Goal: Task Accomplishment & Management: Complete application form

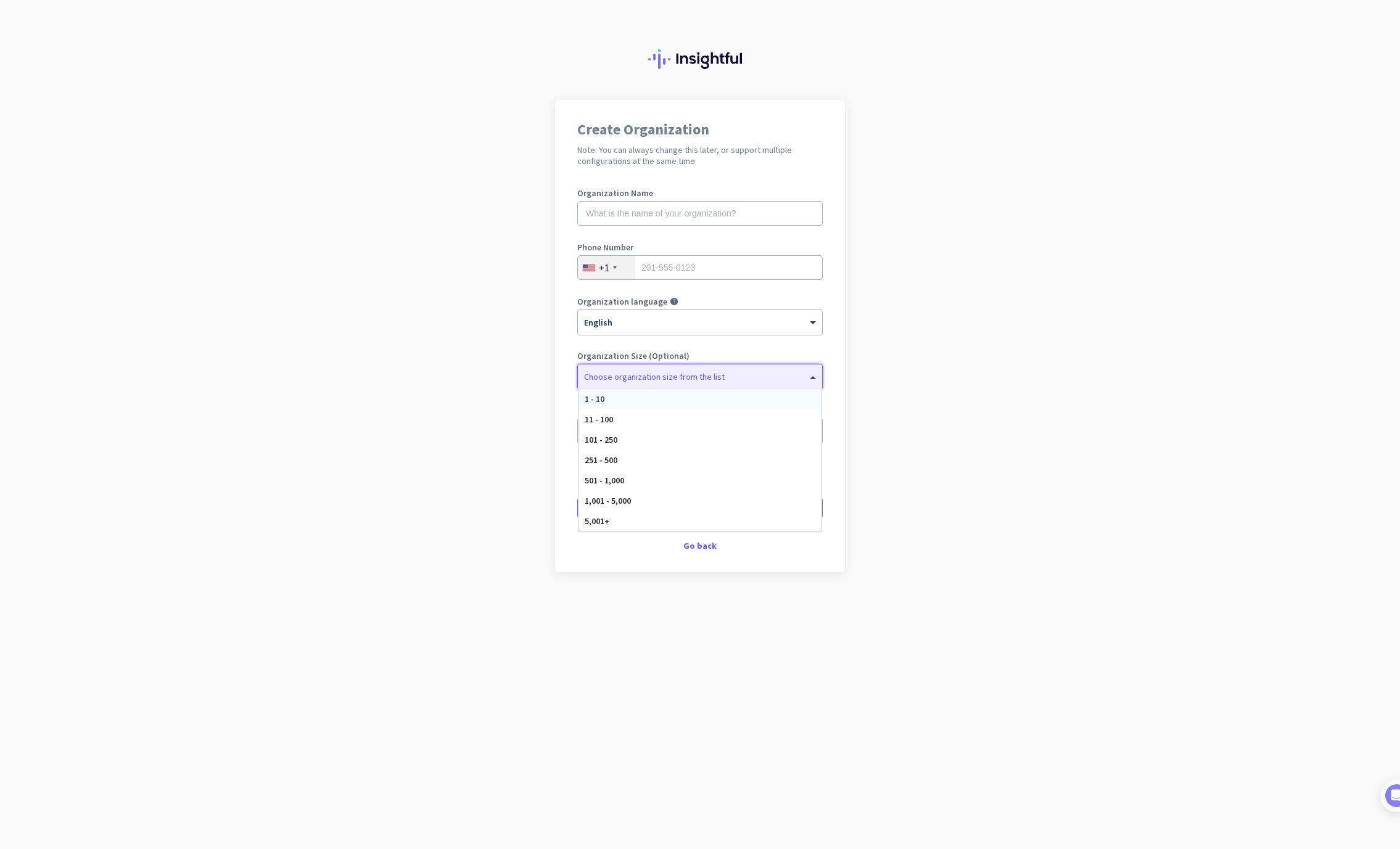
click at [812, 378] on span at bounding box center [815, 376] width 15 height 12
click at [617, 402] on div "1 - 10" at bounding box center [700, 399] width 243 height 20
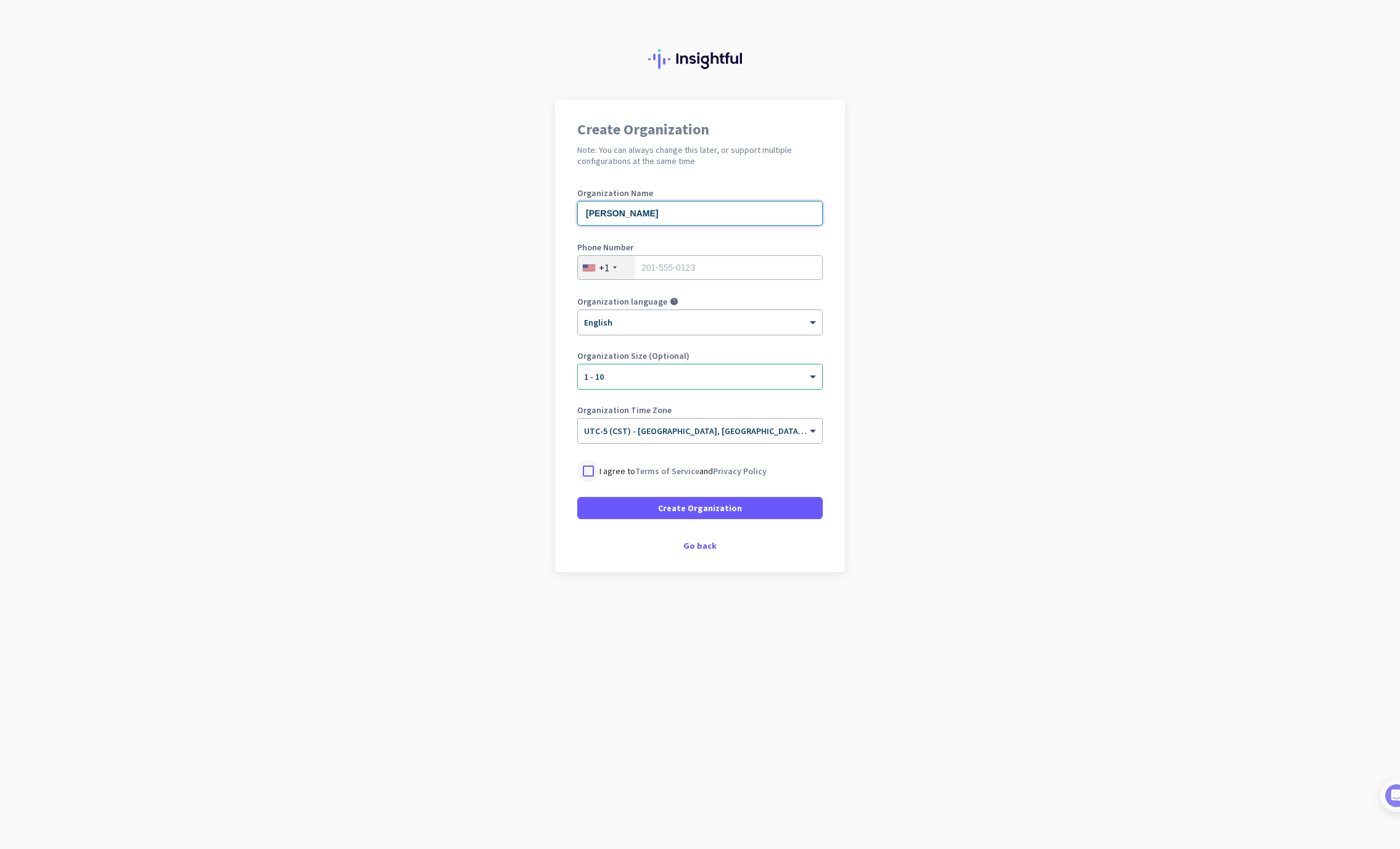
type input "[PERSON_NAME]"
click at [592, 471] on div at bounding box center [588, 471] width 22 height 22
click at [705, 506] on span "Create Organization" at bounding box center [700, 508] width 84 height 12
type input "9403662563"
click at [658, 509] on span at bounding box center [700, 508] width 245 height 29
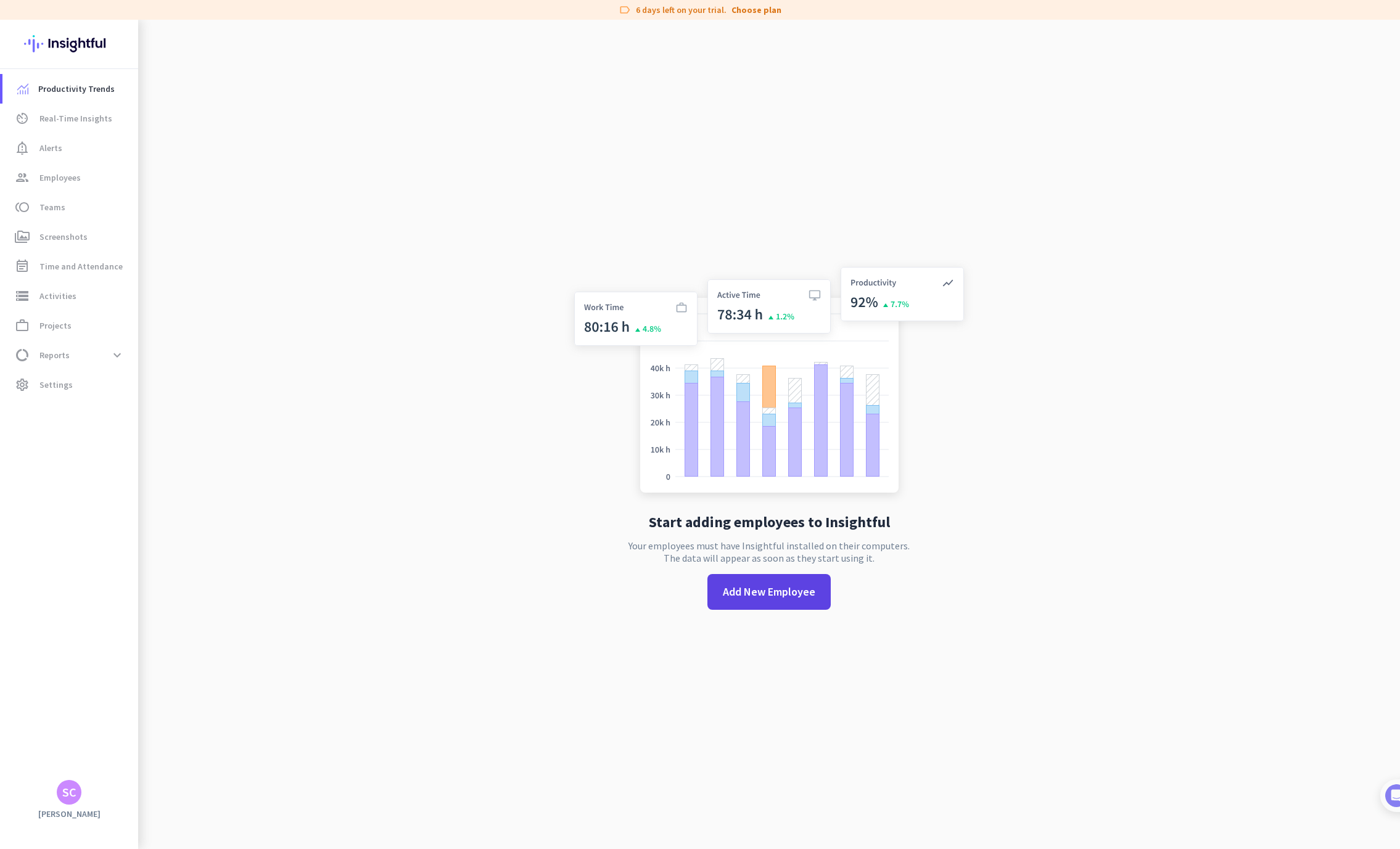
click at [752, 593] on span "Add New Employee" at bounding box center [769, 592] width 93 height 16
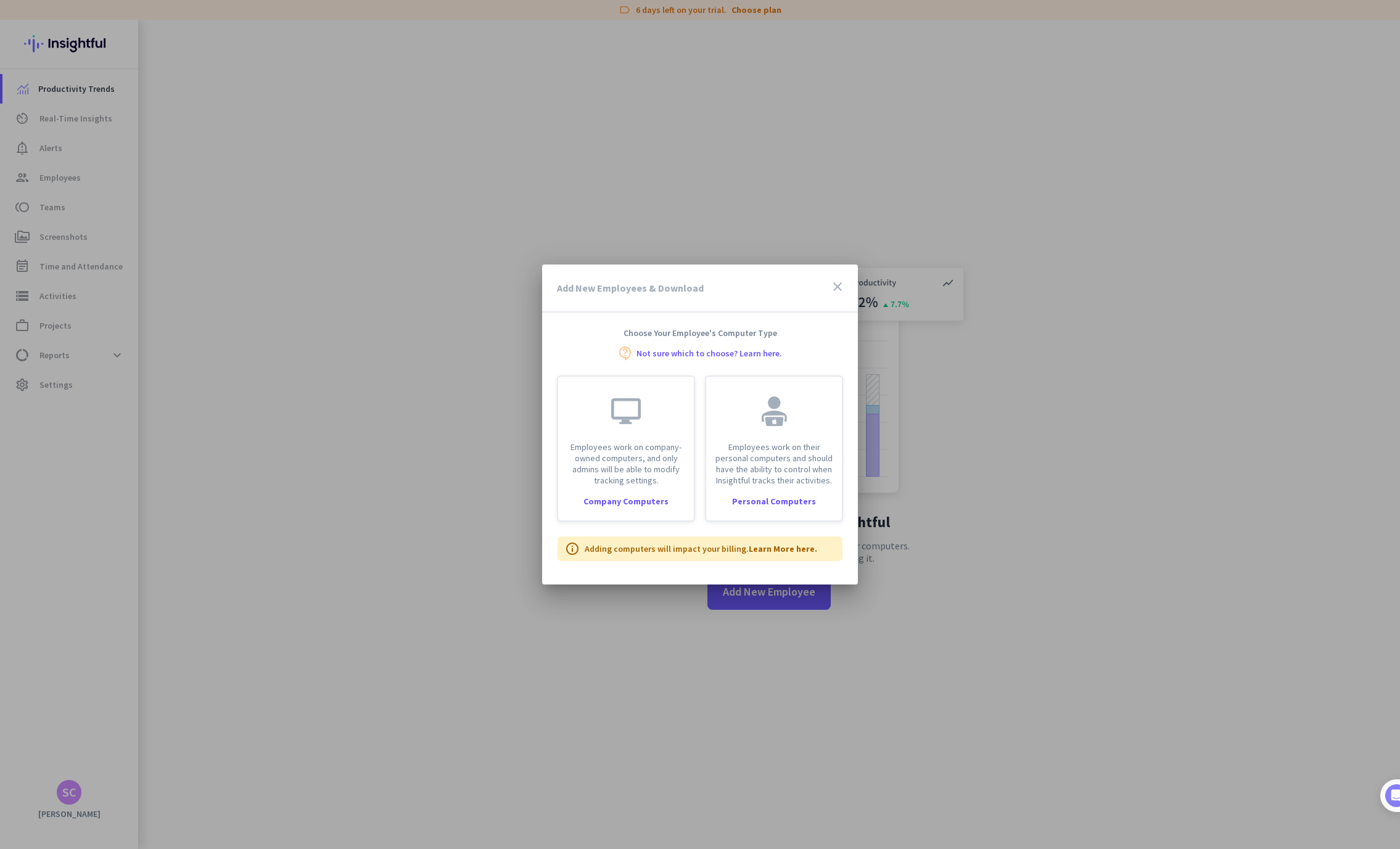
click at [716, 355] on link "Not sure which to choose? Learn here." at bounding box center [709, 353] width 146 height 9
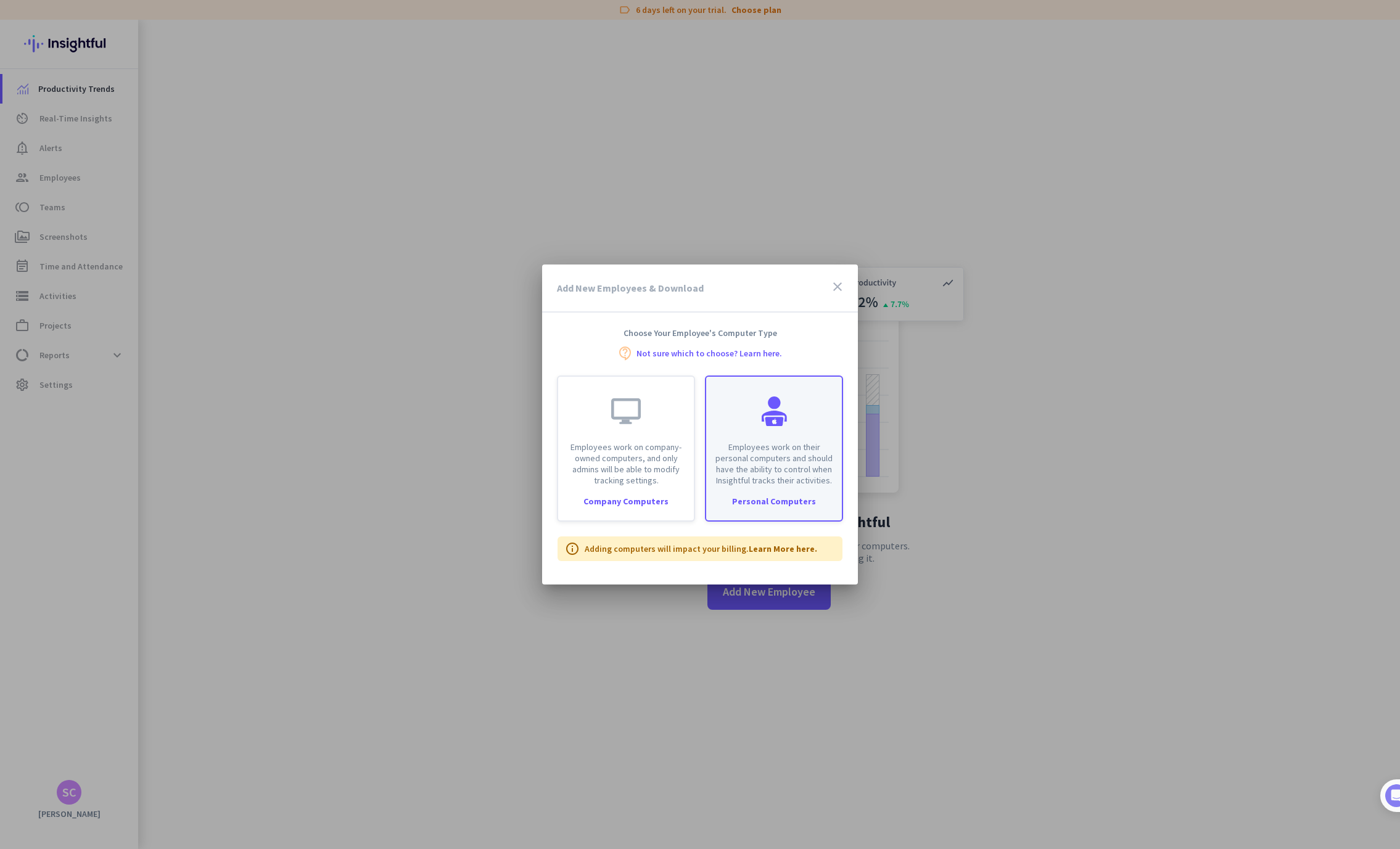
click at [758, 501] on div "Personal Computers" at bounding box center [774, 501] width 135 height 9
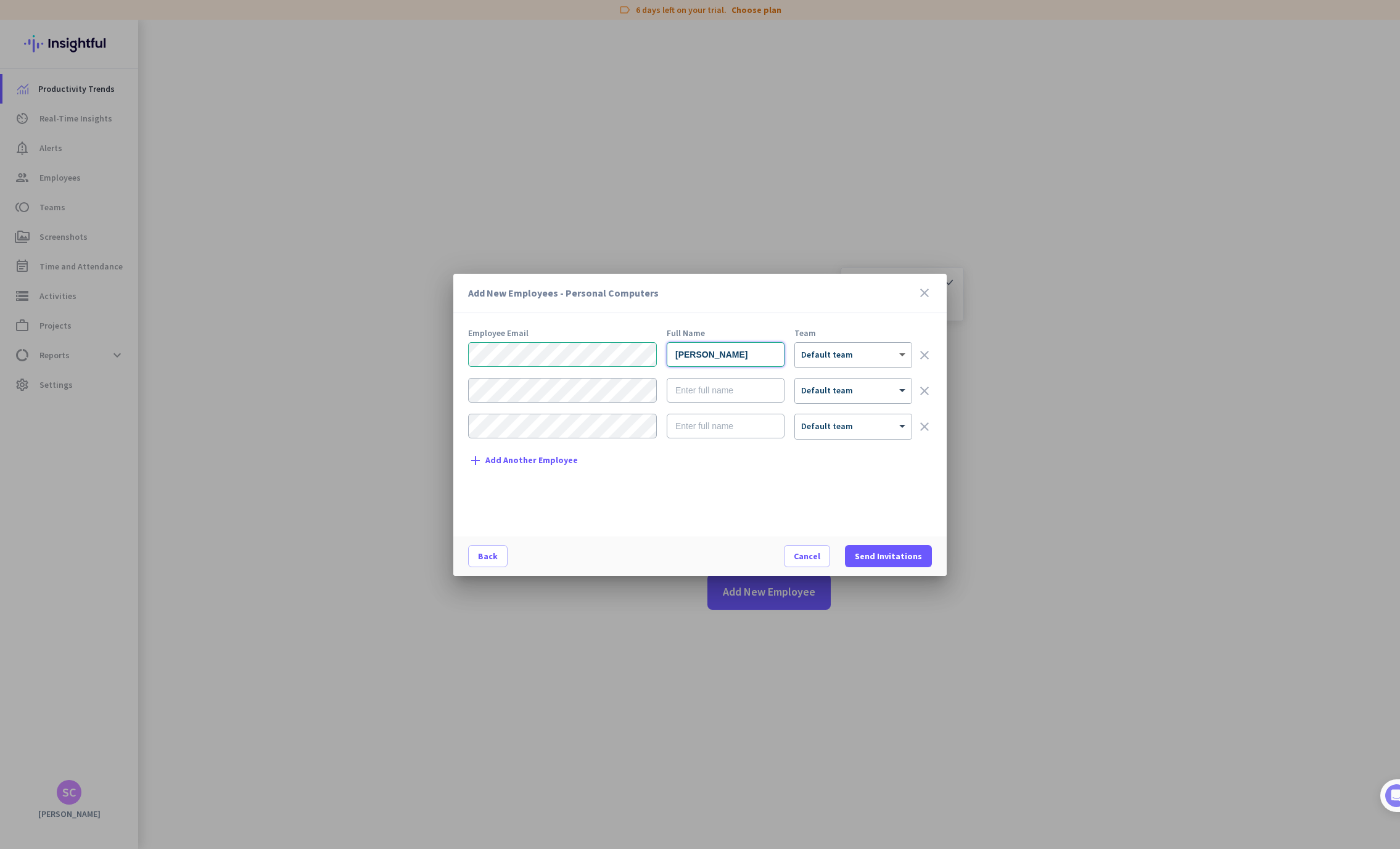
type input "[PERSON_NAME]"
click at [902, 354] on span at bounding box center [904, 355] width 15 height 10
click at [879, 317] on div "Add New Employees - Personal Computers close Employee Email Full Name Team [PER…" at bounding box center [700, 425] width 493 height 302
click at [872, 556] on span "Send Invitations" at bounding box center [888, 556] width 67 height 12
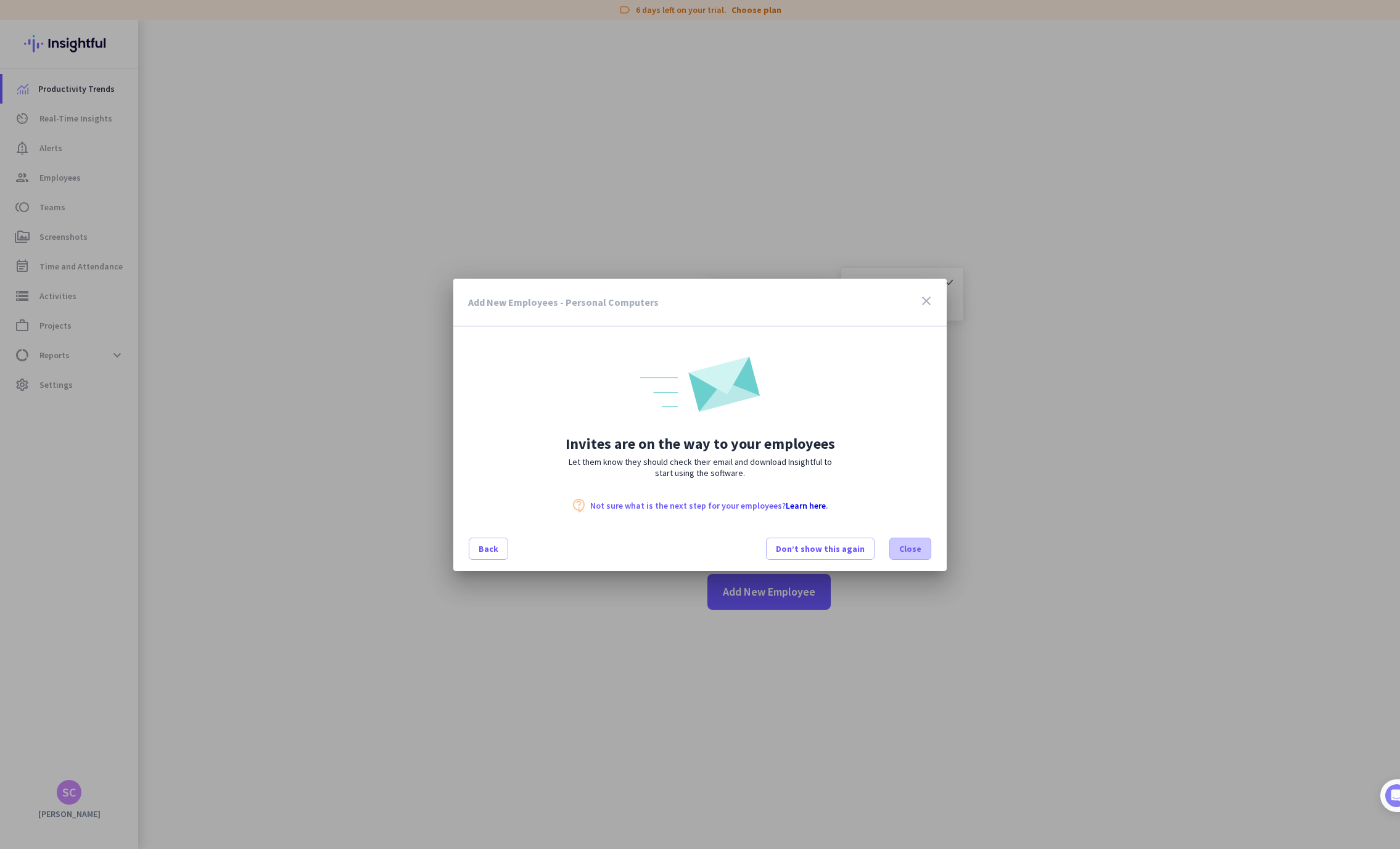
click at [898, 549] on span at bounding box center [911, 549] width 41 height 29
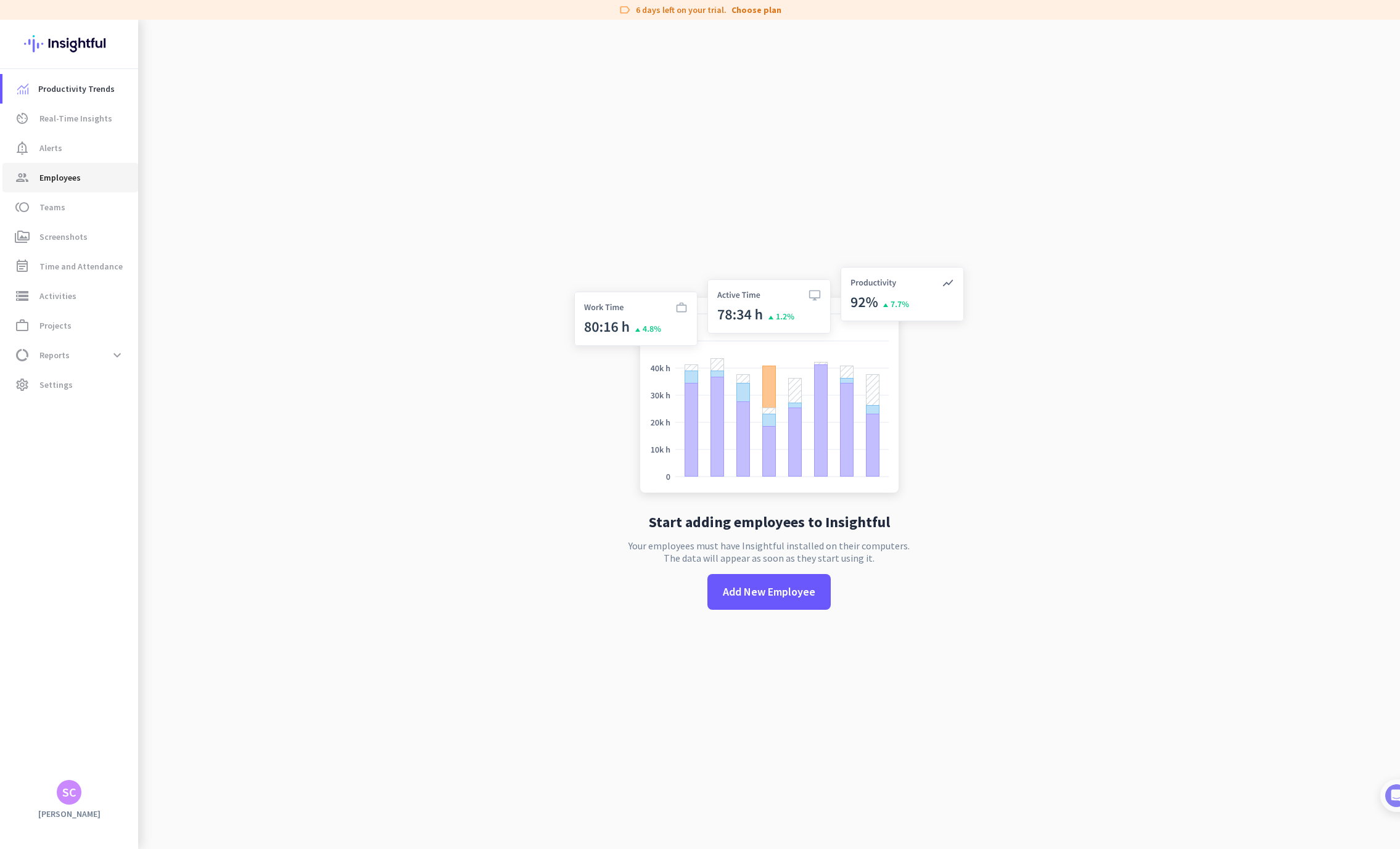
click at [75, 176] on span "Employees" at bounding box center [60, 177] width 42 height 15
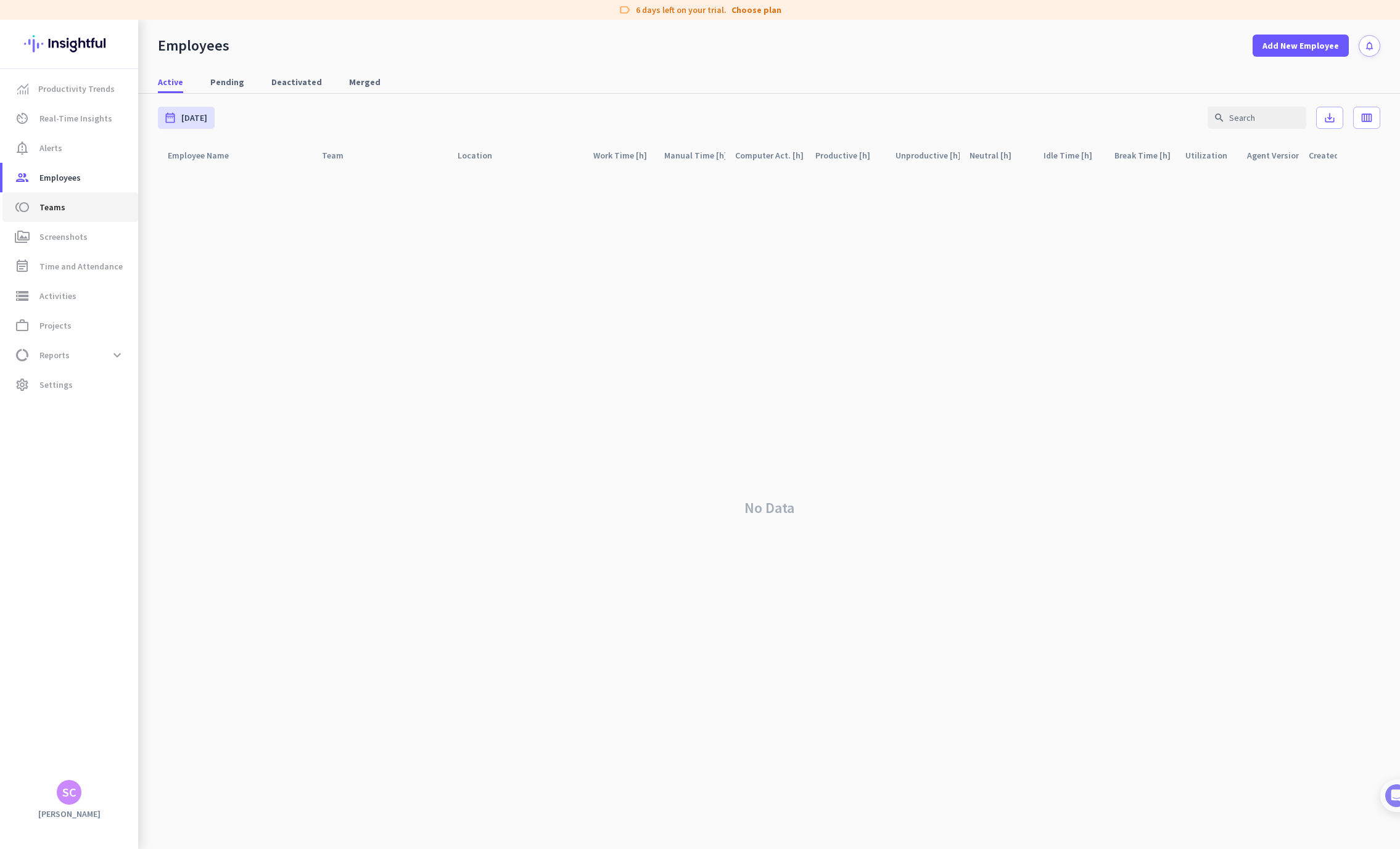
click at [58, 204] on span "Teams" at bounding box center [52, 207] width 26 height 15
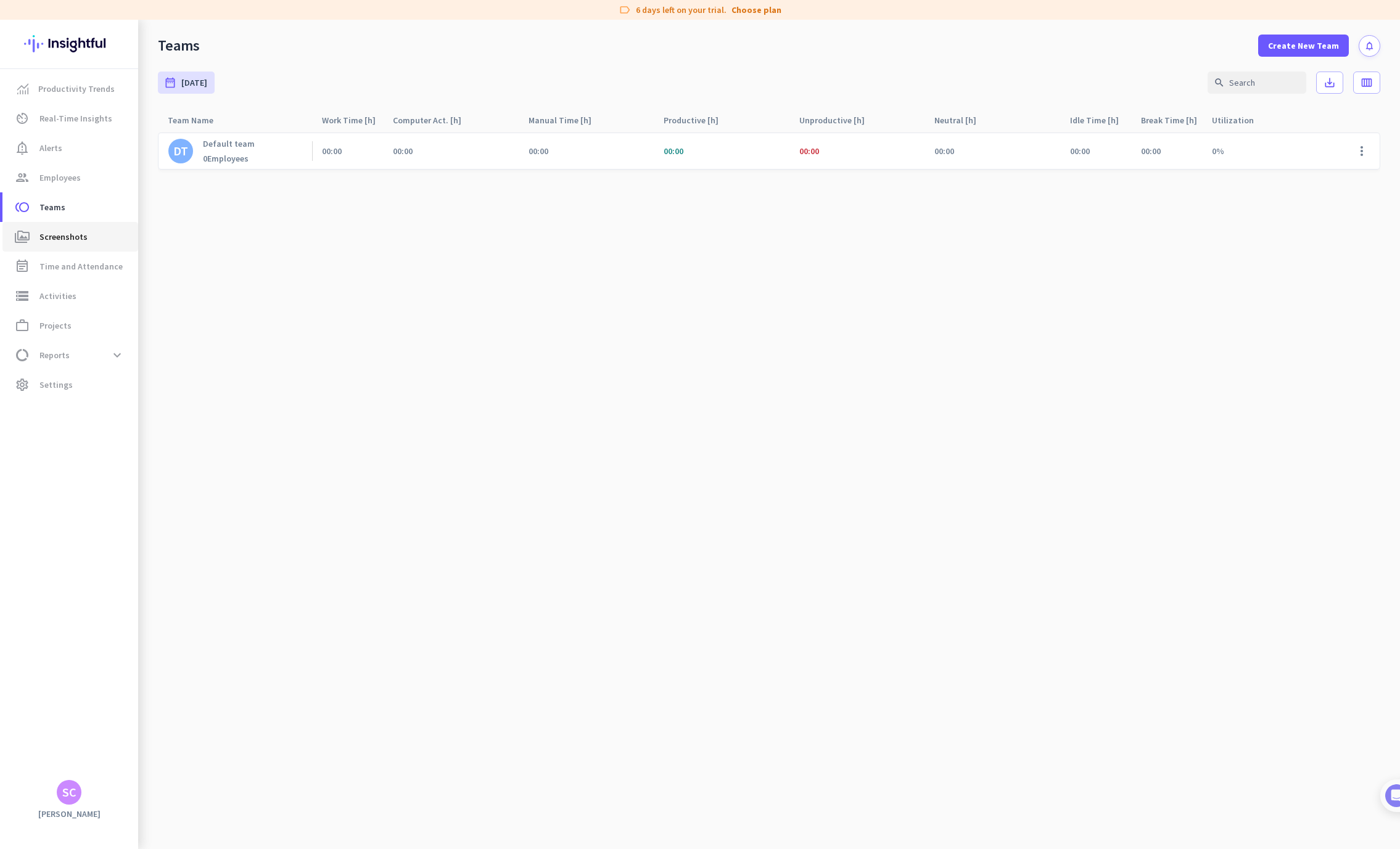
click at [58, 240] on span "Screenshots" at bounding box center [63, 236] width 48 height 15
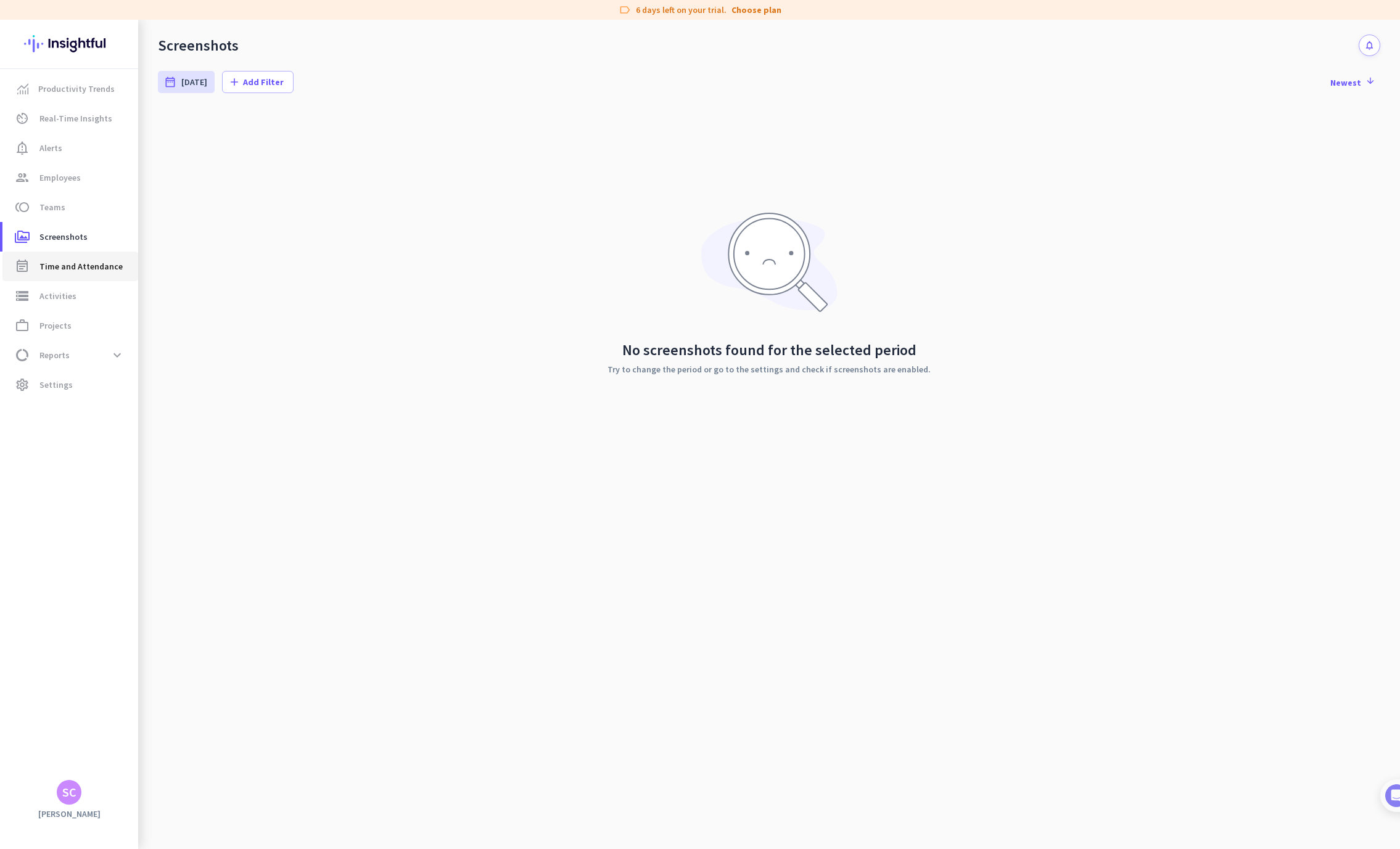
click at [57, 268] on span "Time and Attendance" at bounding box center [81, 266] width 83 height 15
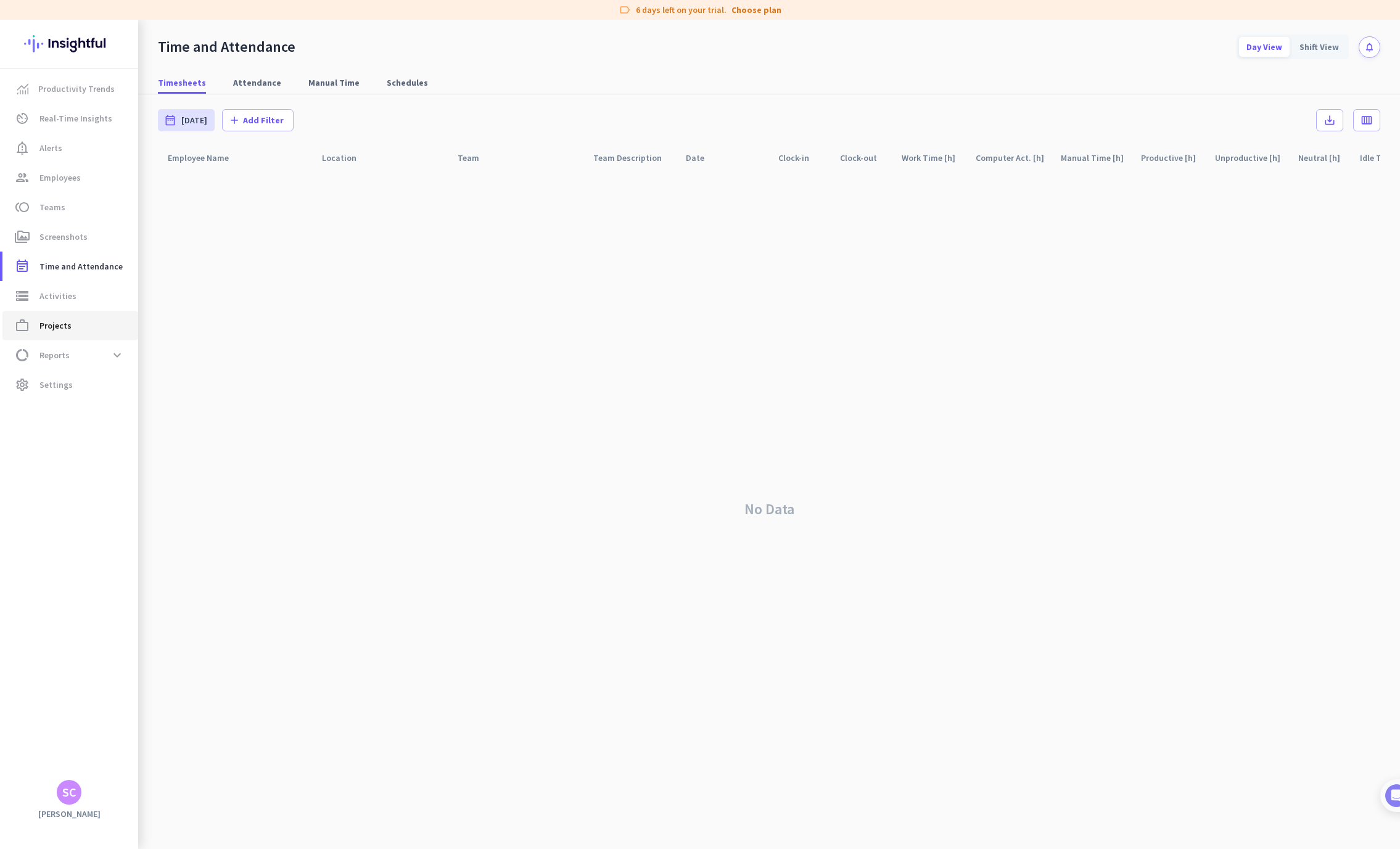
click at [65, 328] on span "Projects" at bounding box center [56, 325] width 32 height 15
